Goal: Task Accomplishment & Management: Use online tool/utility

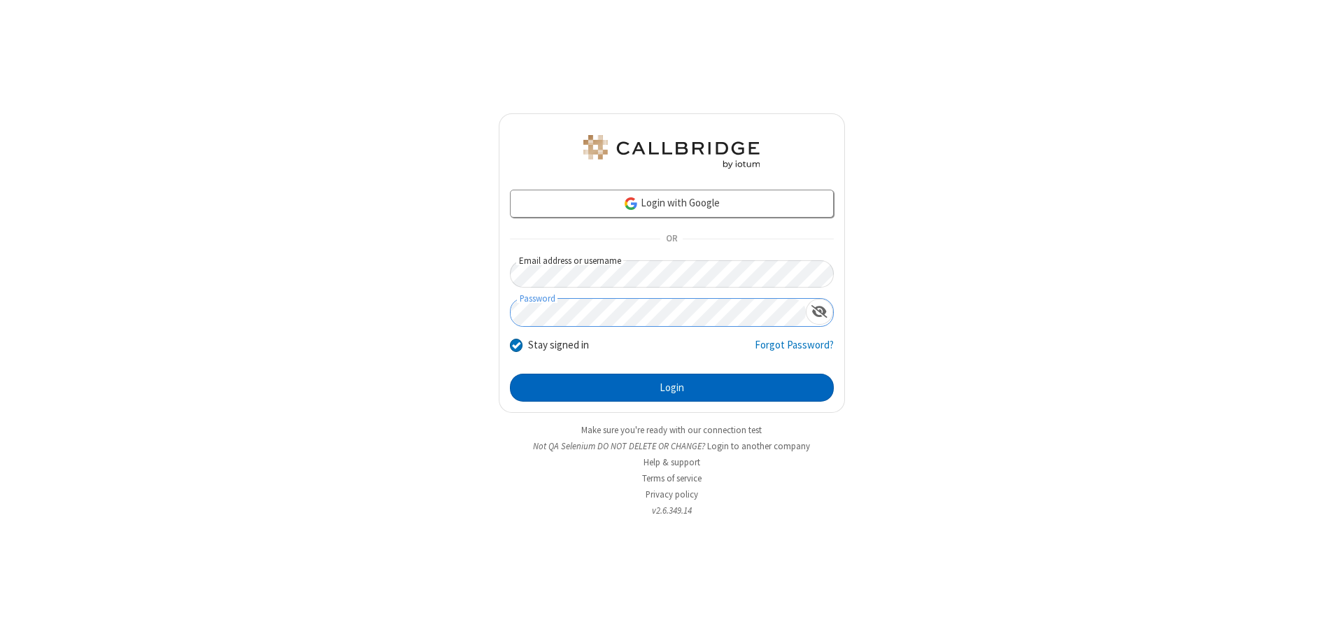
click at [672, 388] on button "Login" at bounding box center [672, 388] width 324 height 28
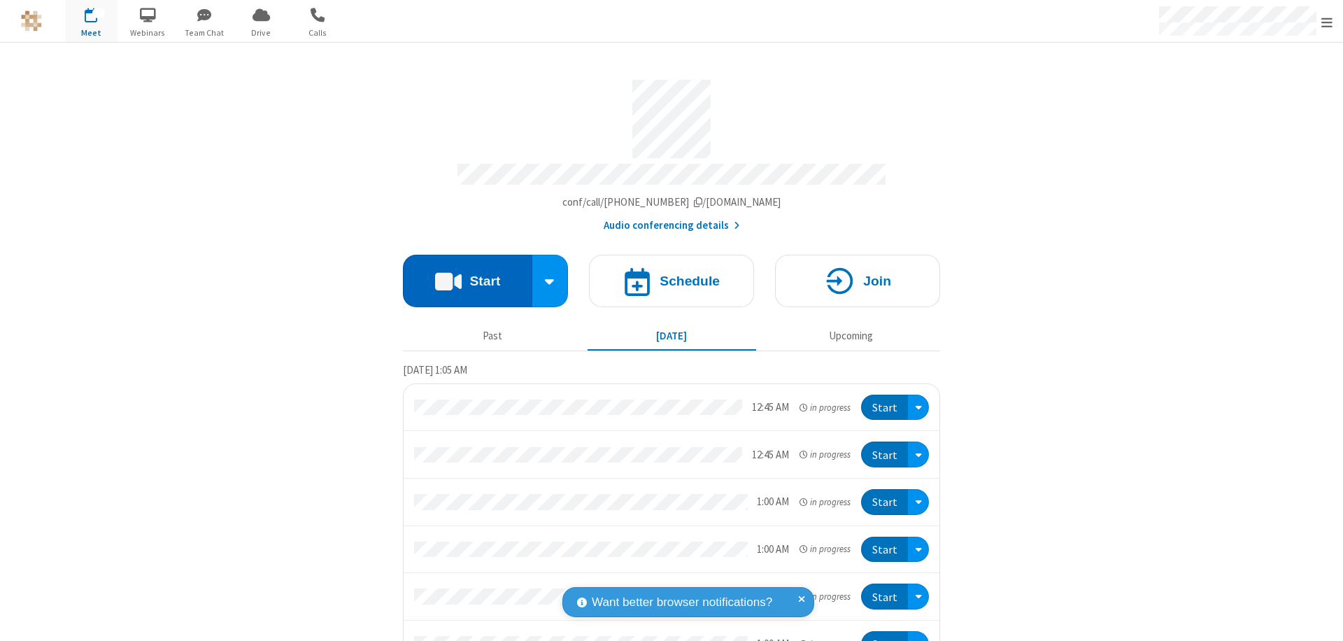
click at [462, 274] on button "Start" at bounding box center [467, 281] width 129 height 52
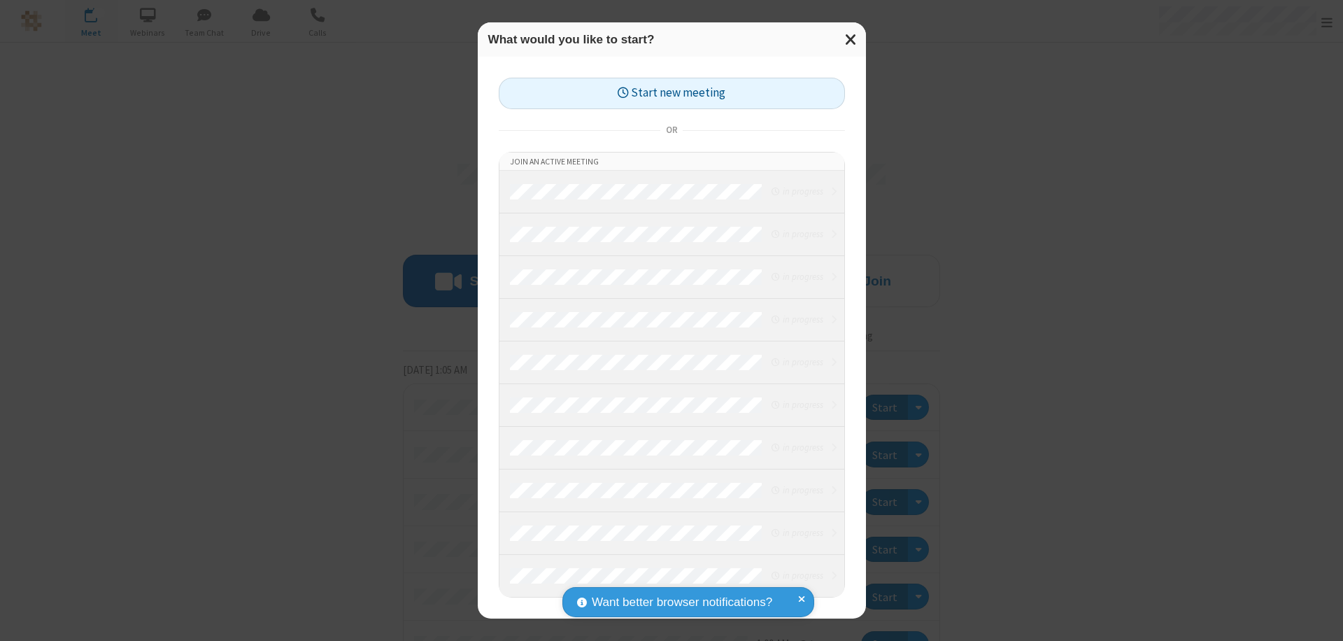
click at [672, 93] on button "Start new meeting" at bounding box center [672, 93] width 346 height 31
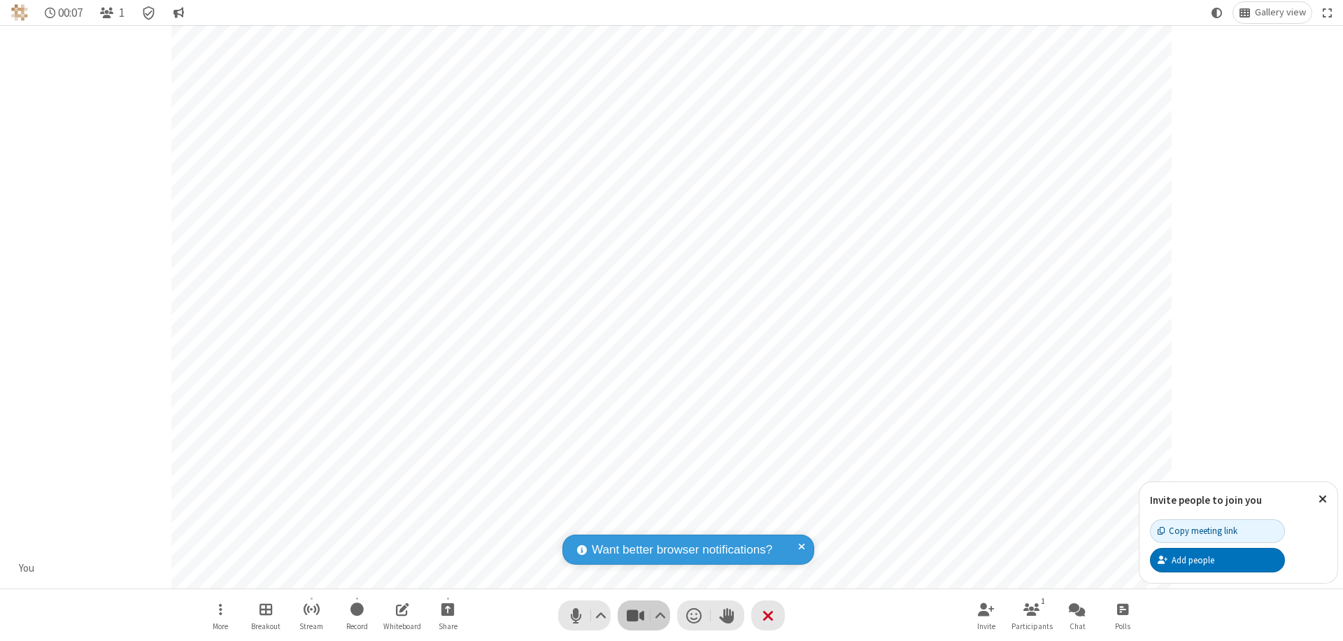
click at [635, 615] on span "Stop video (⌘+Shift+V)" at bounding box center [635, 615] width 21 height 20
click at [635, 615] on span "Start video (⌘+Shift+V)" at bounding box center [635, 615] width 21 height 20
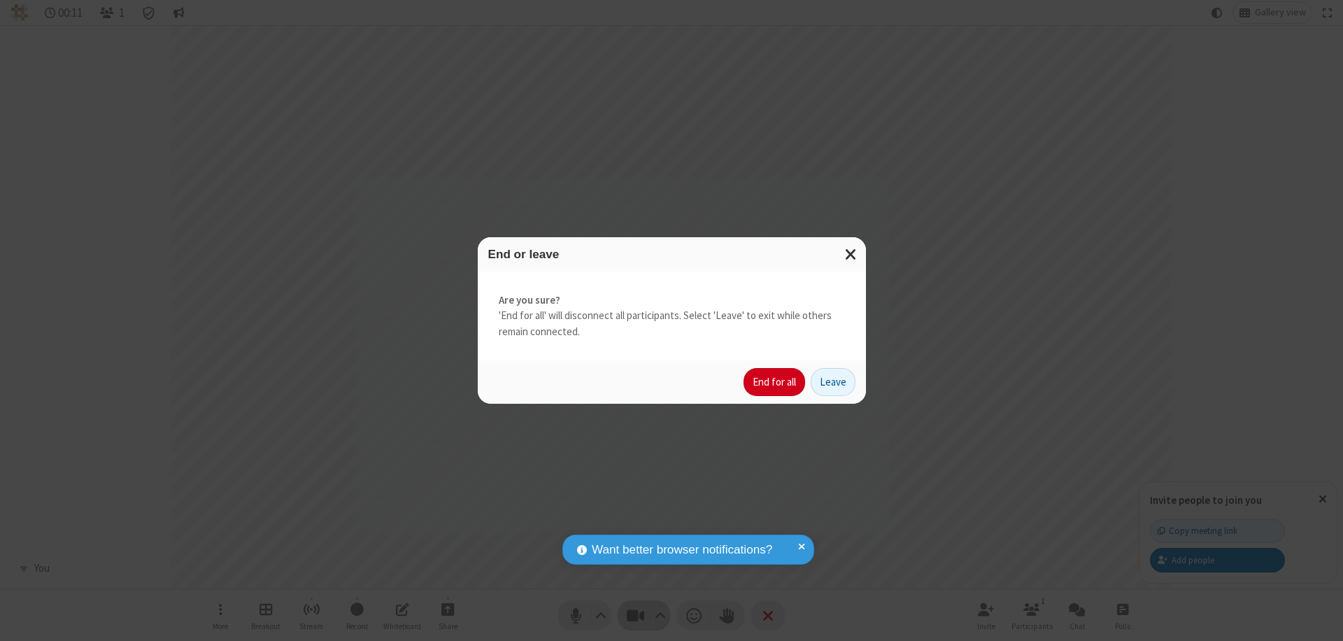
click at [775, 382] on button "End for all" at bounding box center [775, 382] width 62 height 28
